Goal: Navigation & Orientation: Find specific page/section

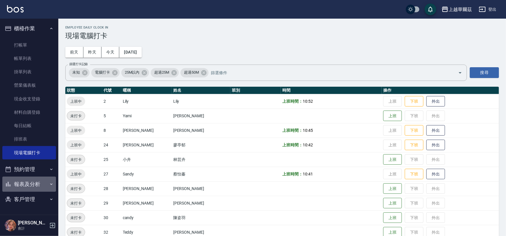
click at [38, 184] on button "報表及分析" at bounding box center [29, 184] width 54 height 15
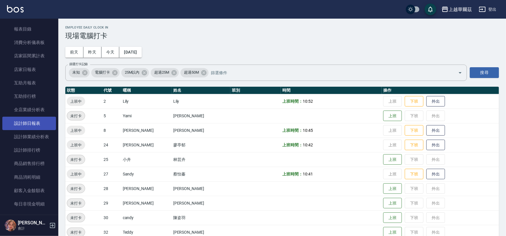
click at [29, 126] on link "設計師日報表" at bounding box center [29, 123] width 54 height 13
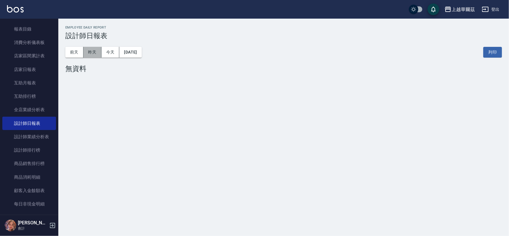
click at [95, 54] on button "昨天" at bounding box center [92, 52] width 18 height 11
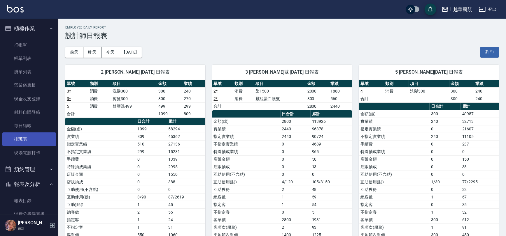
click at [21, 140] on link "排班表" at bounding box center [29, 139] width 54 height 13
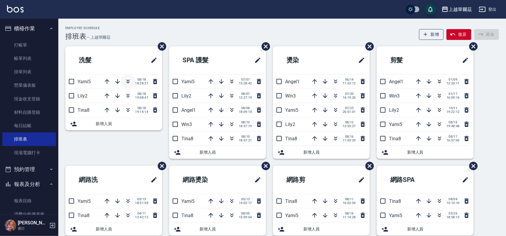
click at [125, 82] on icon "button" at bounding box center [127, 81] width 7 height 7
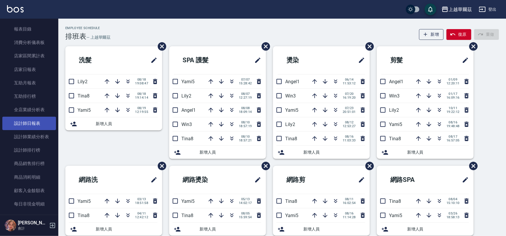
click at [33, 124] on link "設計師日報表" at bounding box center [29, 123] width 54 height 13
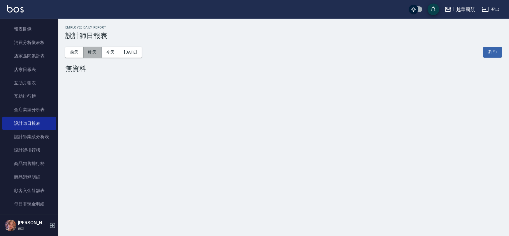
click at [89, 53] on button "昨天" at bounding box center [92, 52] width 18 height 11
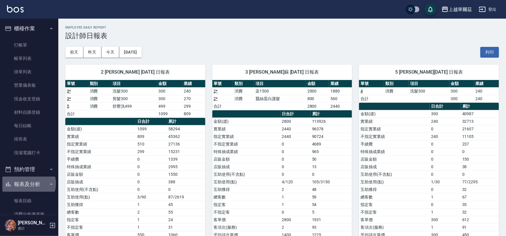
click at [28, 184] on button "報表及分析" at bounding box center [29, 184] width 54 height 15
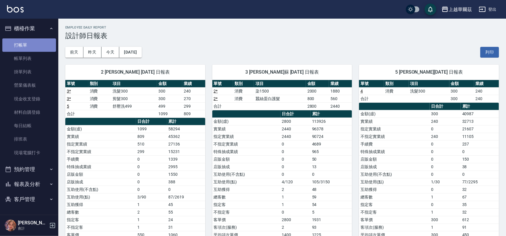
click at [25, 48] on link "打帳單" at bounding box center [29, 44] width 54 height 13
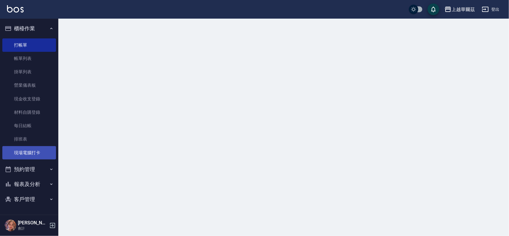
click at [20, 139] on link "排班表" at bounding box center [29, 139] width 54 height 13
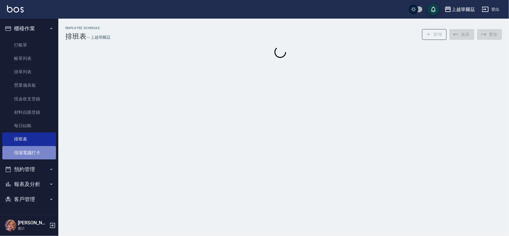
click at [20, 156] on link "現場電腦打卡" at bounding box center [29, 152] width 54 height 13
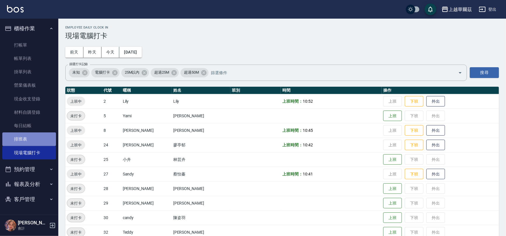
click at [23, 142] on link "排班表" at bounding box center [29, 139] width 54 height 13
